Goal: Find specific page/section: Find specific page/section

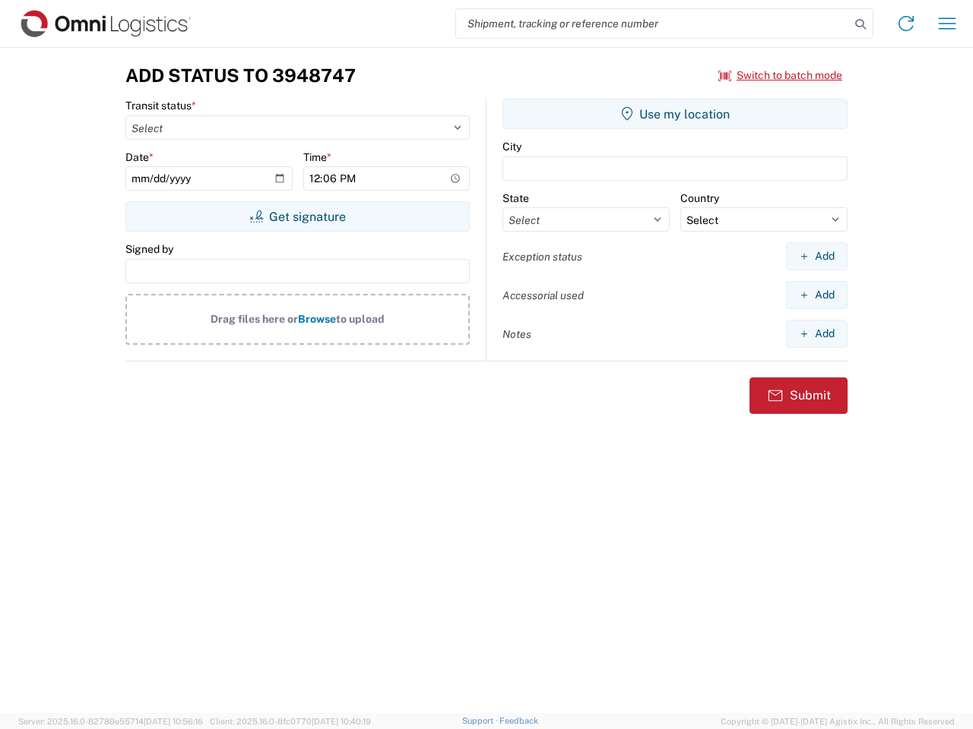
click at [653, 24] on input "search" at bounding box center [653, 23] width 394 height 29
click at [860, 24] on icon at bounding box center [859, 24] width 21 height 21
click at [906, 24] on icon at bounding box center [905, 23] width 24 height 24
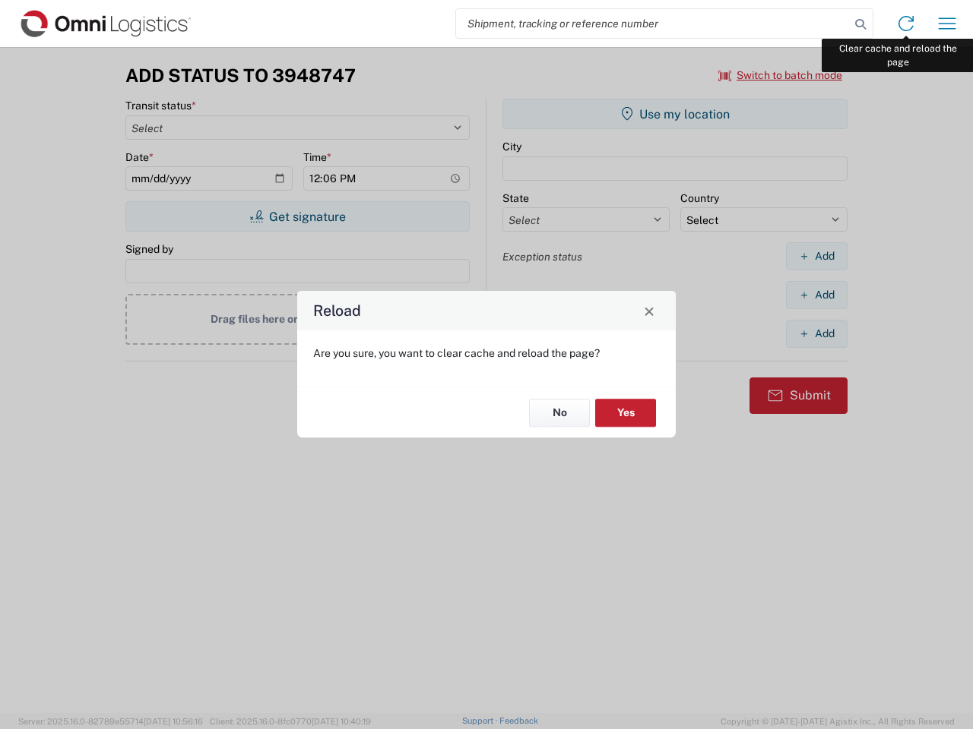
click at [947, 24] on div "Reload Are you sure, you want to clear cache and reload the page? No Yes" at bounding box center [486, 364] width 973 height 729
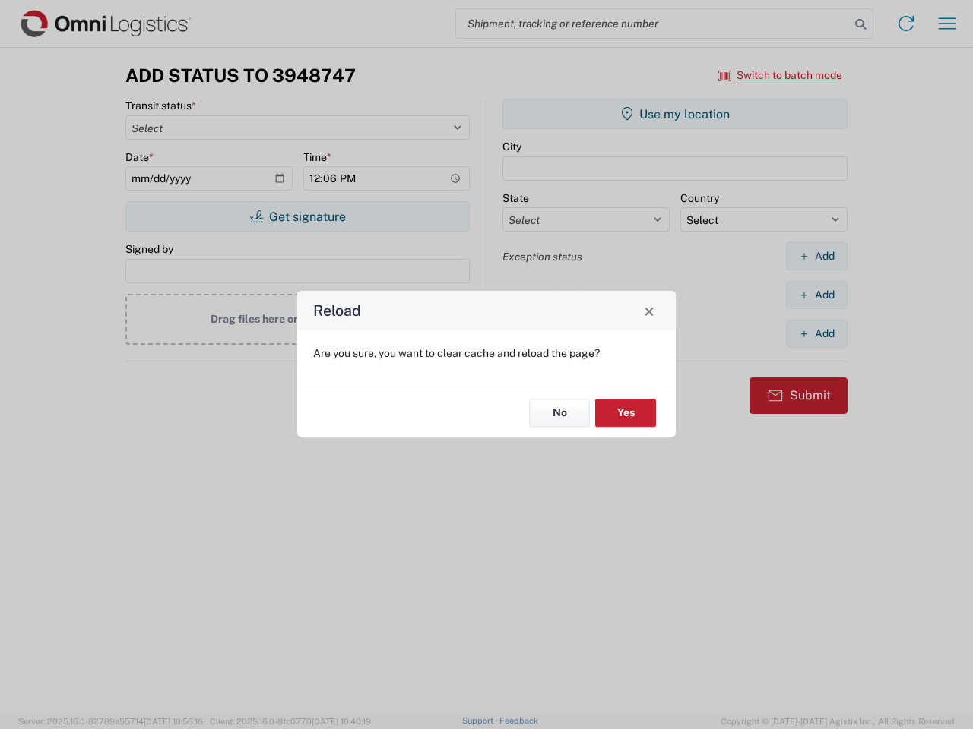
click at [780, 75] on div "Reload Are you sure, you want to clear cache and reload the page? No Yes" at bounding box center [486, 364] width 973 height 729
click at [297, 217] on div "Reload Are you sure, you want to clear cache and reload the page? No Yes" at bounding box center [486, 364] width 973 height 729
click at [675, 114] on div "Reload Are you sure, you want to clear cache and reload the page? No Yes" at bounding box center [486, 364] width 973 height 729
click at [816, 256] on div "Reload Are you sure, you want to clear cache and reload the page? No Yes" at bounding box center [486, 364] width 973 height 729
click at [816, 295] on div "Reload Are you sure, you want to clear cache and reload the page? No Yes" at bounding box center [486, 364] width 973 height 729
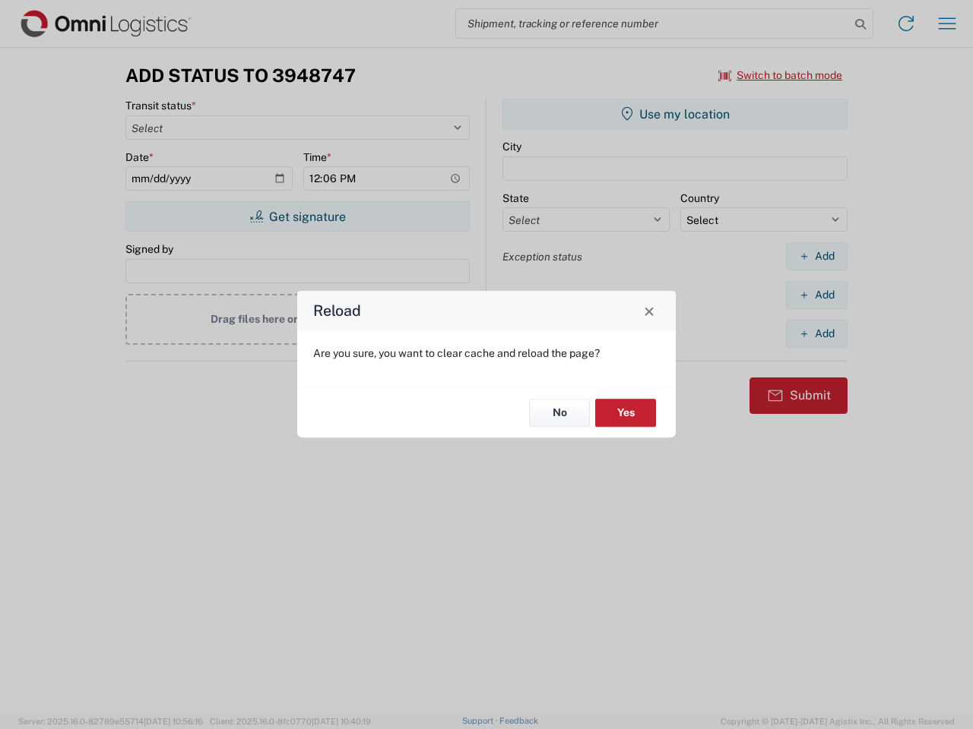
click at [816, 334] on div "Reload Are you sure, you want to clear cache and reload the page? No Yes" at bounding box center [486, 364] width 973 height 729
